Goal: Entertainment & Leisure: Consume media (video, audio)

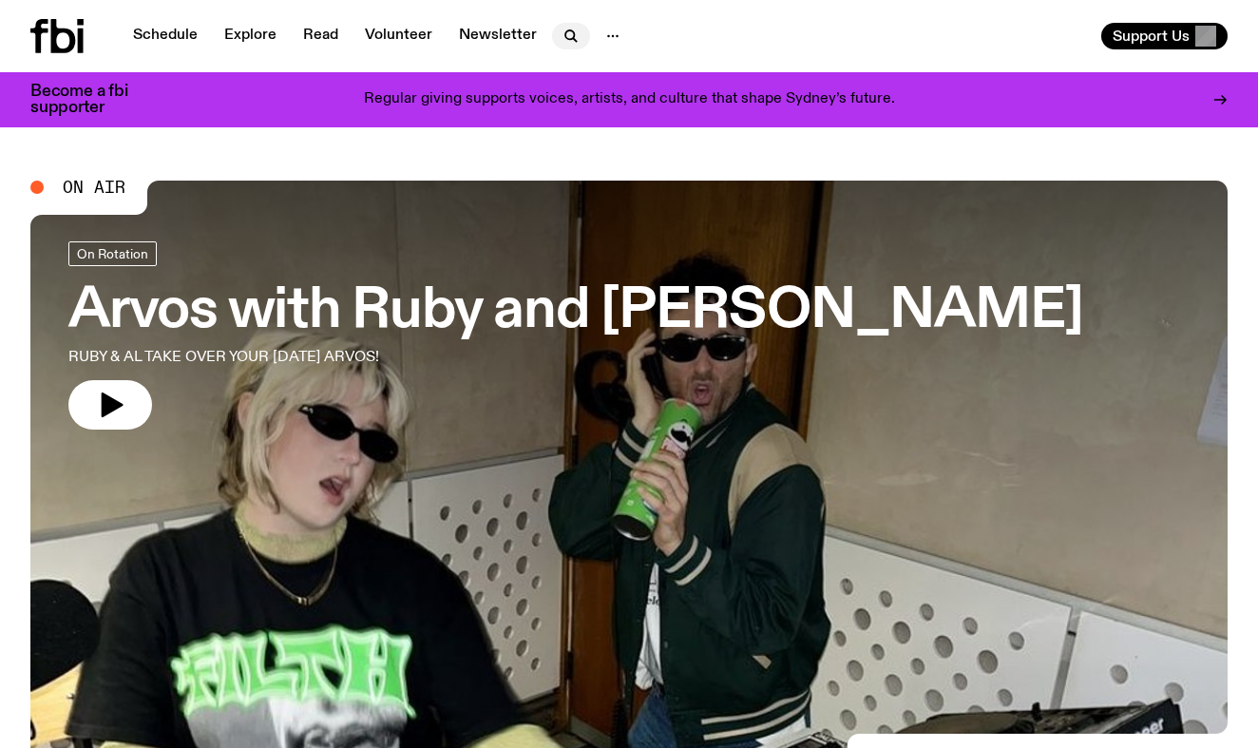
click at [565, 33] on icon "button" at bounding box center [570, 36] width 23 height 23
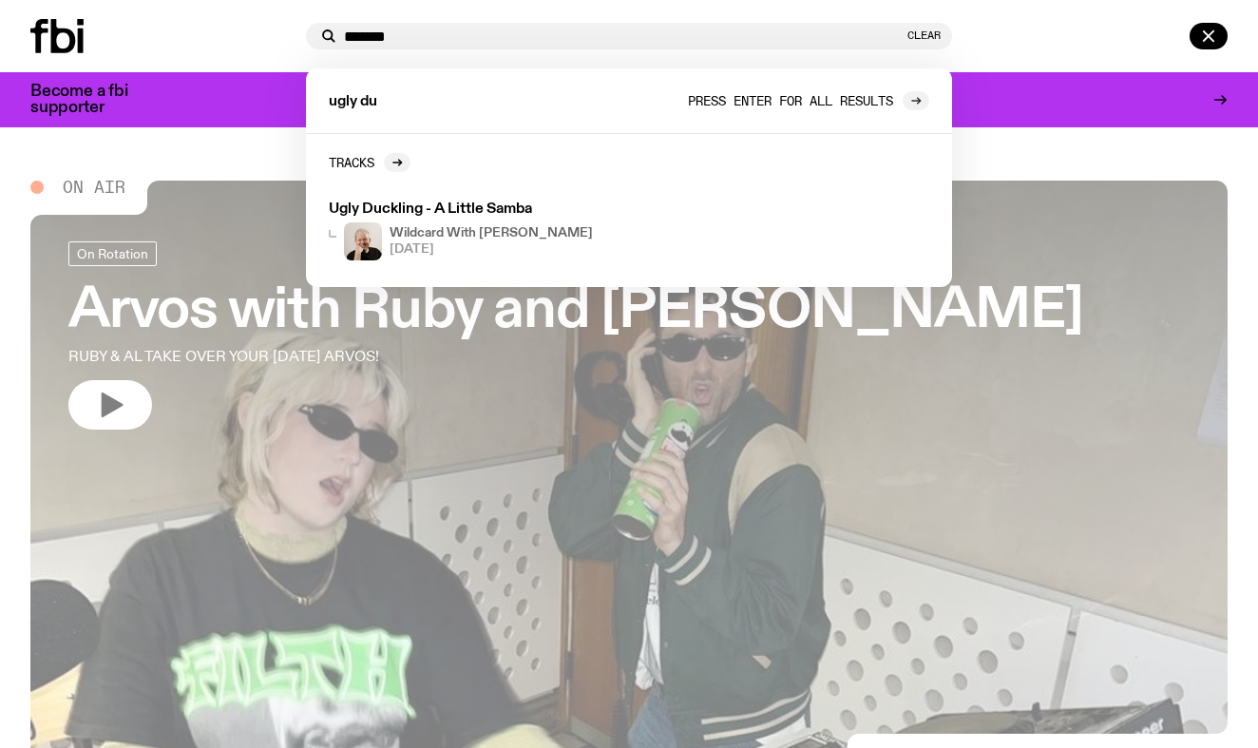
type input "*******"
click at [918, 97] on icon at bounding box center [915, 100] width 11 height 11
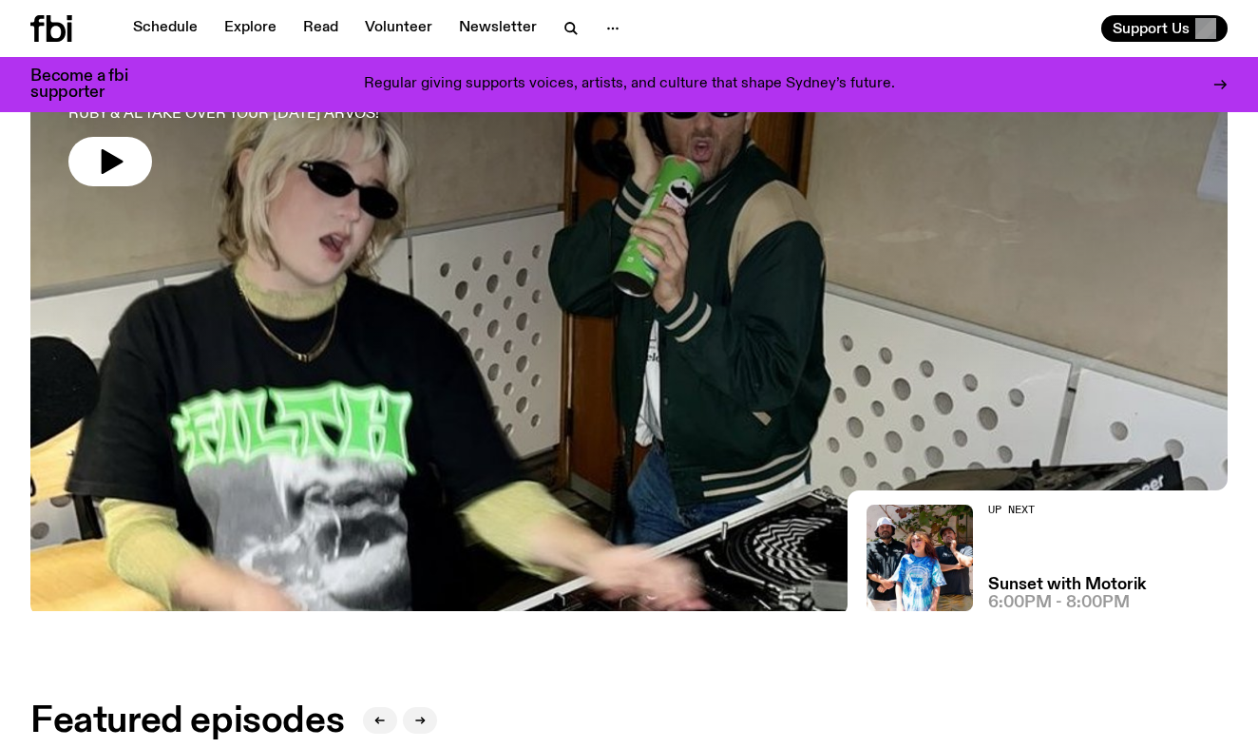
scroll to position [190, 0]
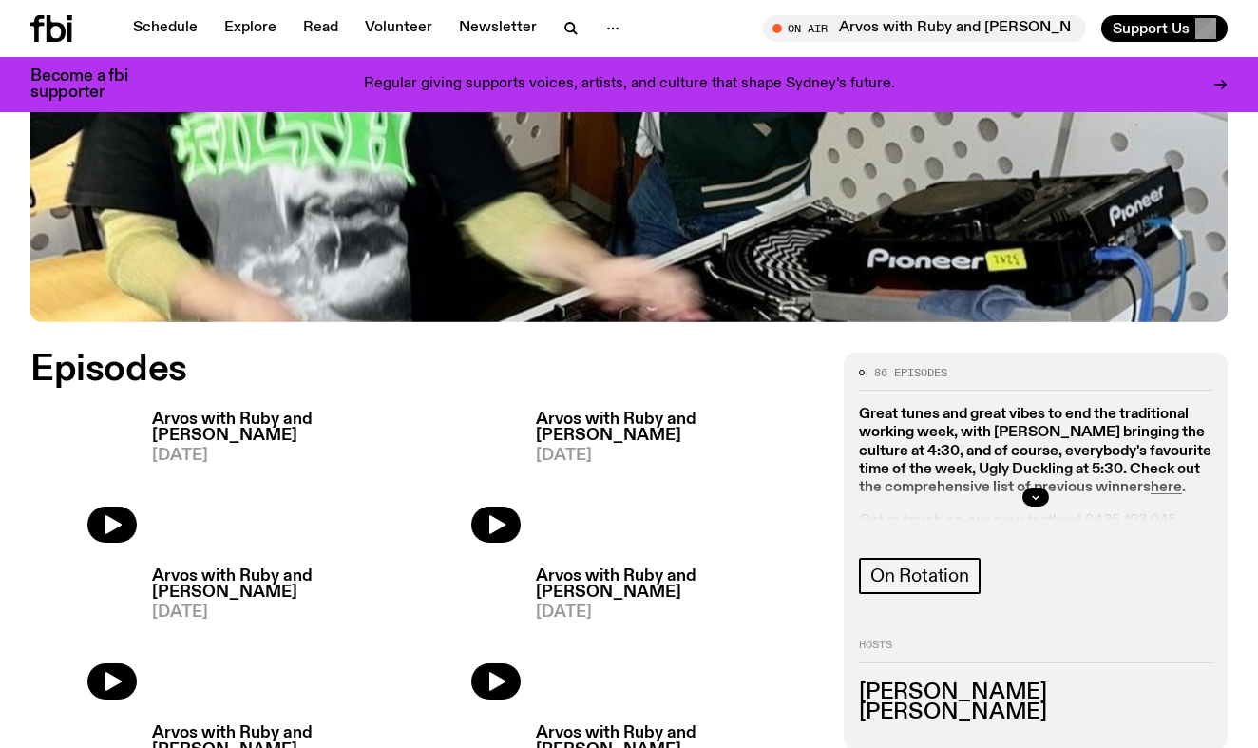
scroll to position [745, 0]
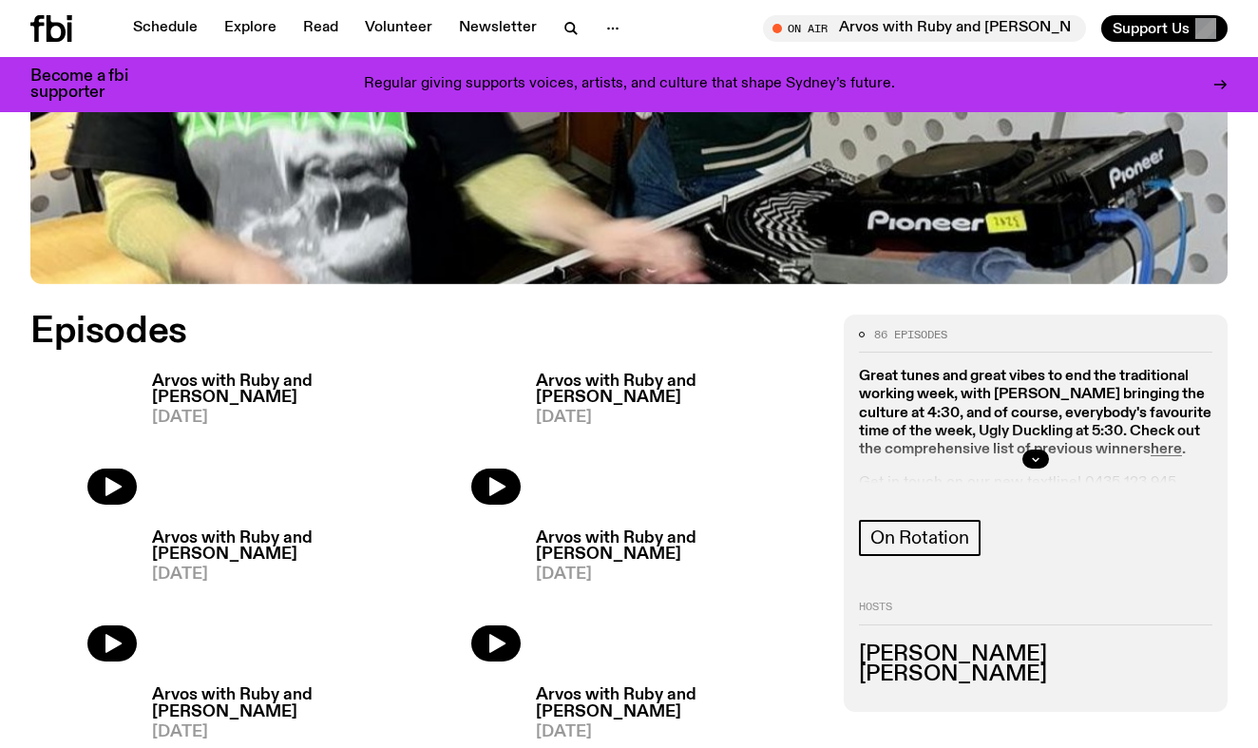
click at [1178, 428] on div at bounding box center [1035, 458] width 353 height 61
click at [1166, 428] on div at bounding box center [1035, 458] width 353 height 61
click at [1037, 458] on icon "button" at bounding box center [1036, 459] width 7 height 3
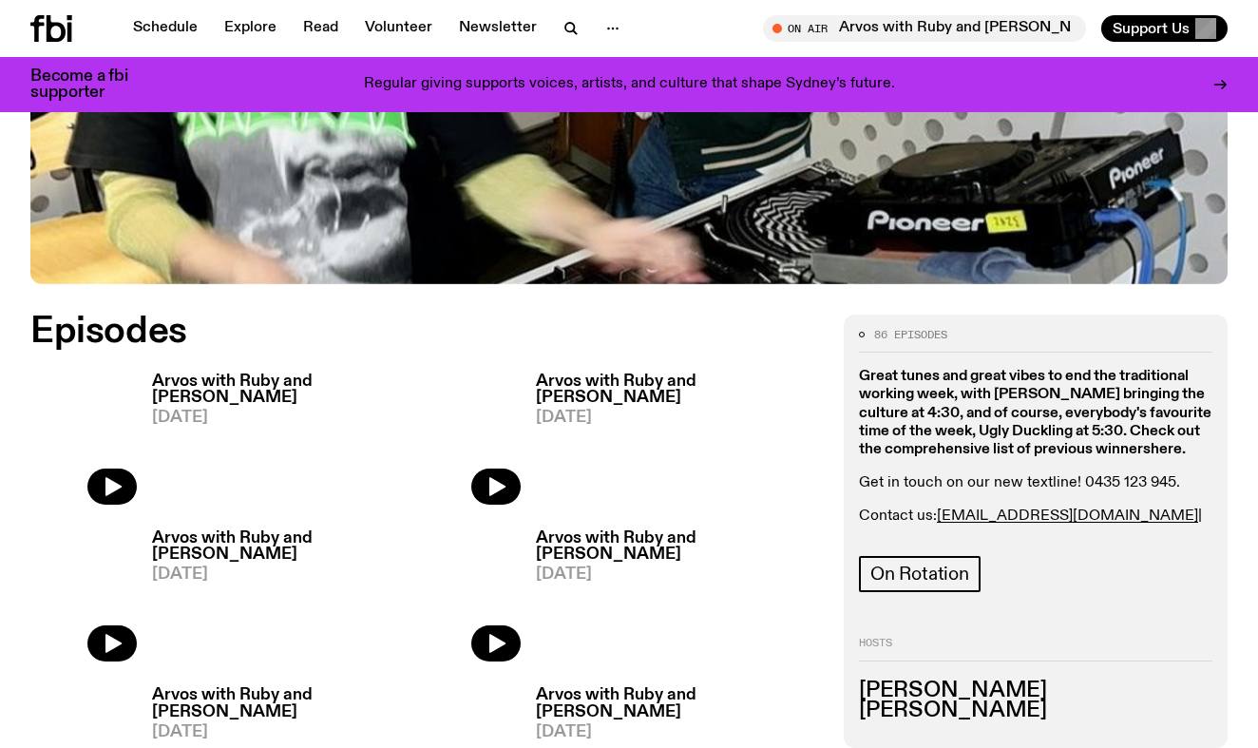
click at [1165, 442] on strong "here" at bounding box center [1165, 449] width 31 height 15
